Goal: Information Seeking & Learning: Learn about a topic

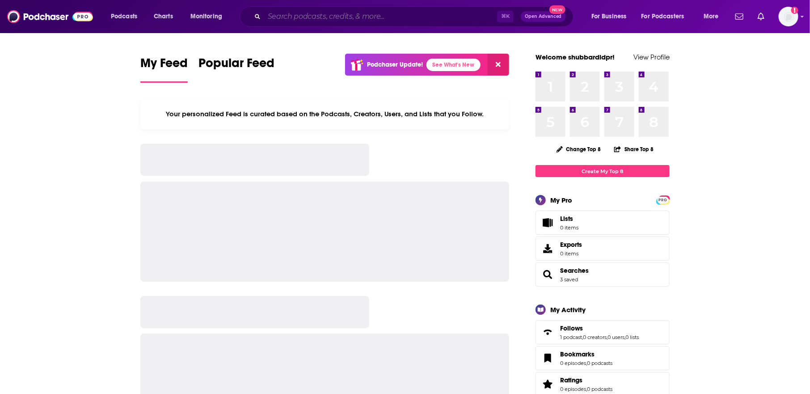
click at [316, 17] on input "Search podcasts, credits, & more..." at bounding box center [380, 16] width 233 height 14
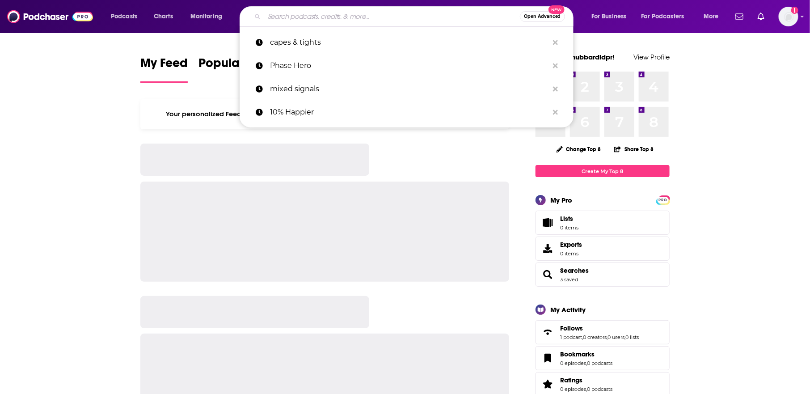
paste input "The Icons Motivational Podcast"
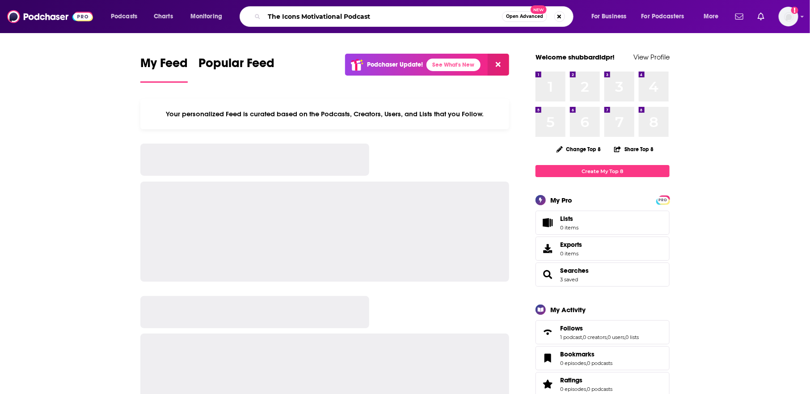
type input "The Icons Motivational Podcast"
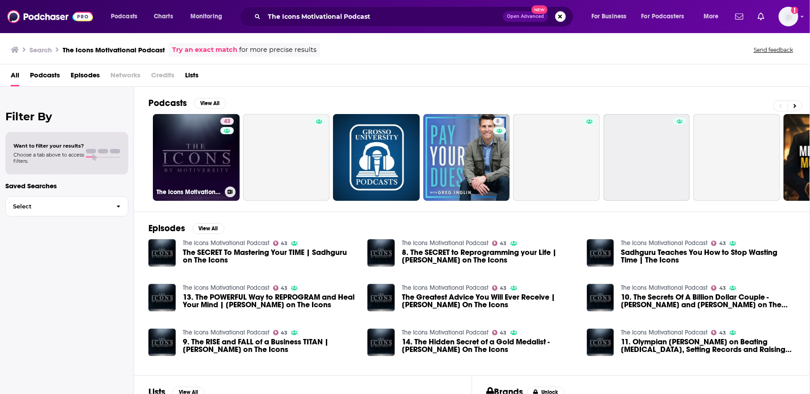
click at [191, 157] on link "43 The Icons Motivational Podcast" at bounding box center [196, 157] width 87 height 87
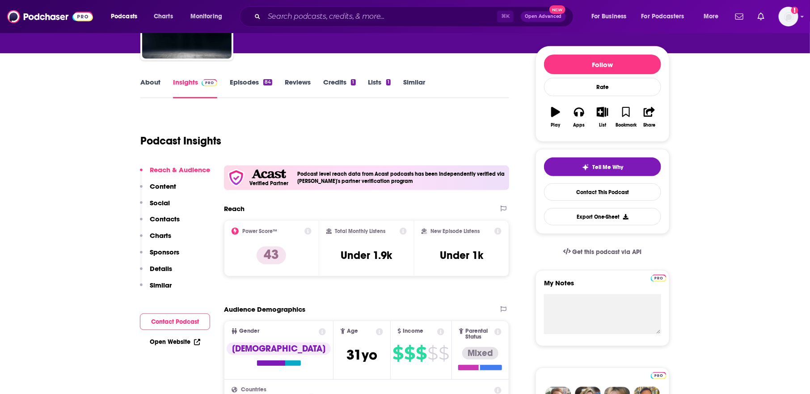
scroll to position [102, 0]
